Goal: Check status: Check status

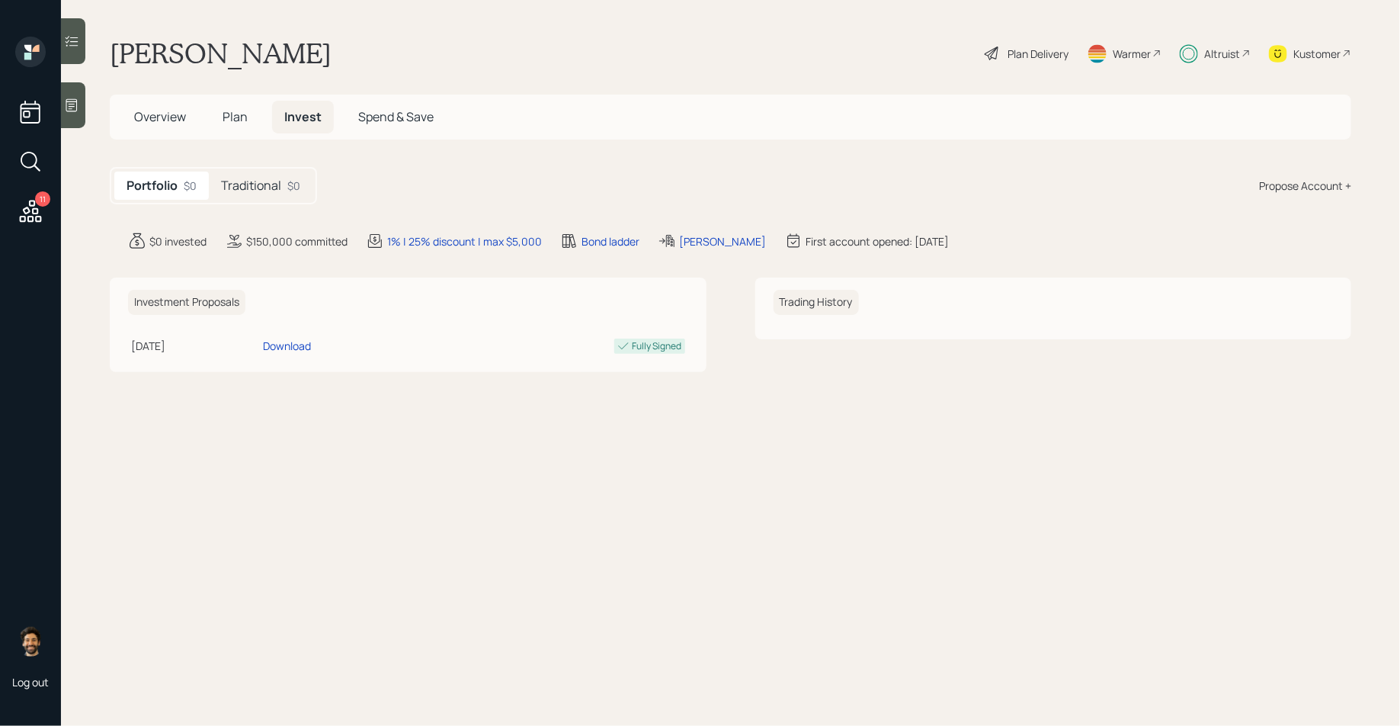
click at [284, 183] on div "Traditional $0" at bounding box center [261, 185] width 104 height 28
